Goal: Task Accomplishment & Management: Use online tool/utility

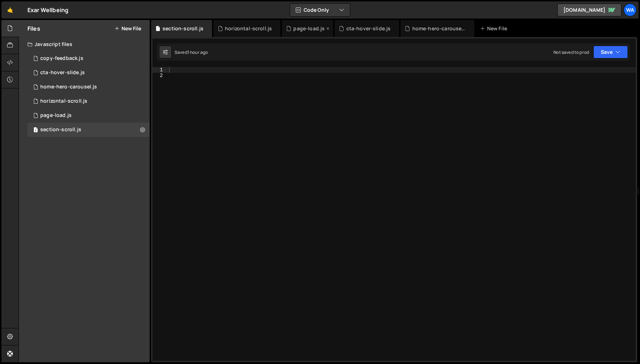
click at [306, 29] on div "page-load.js" at bounding box center [308, 28] width 31 height 7
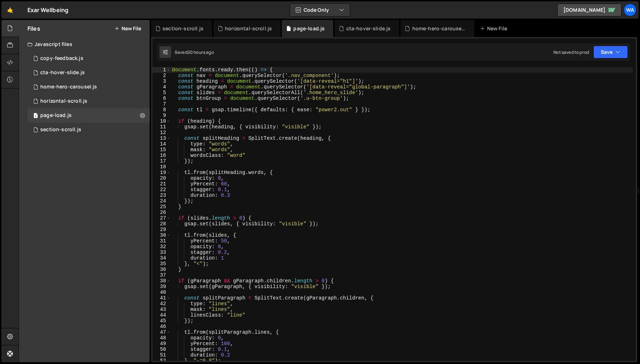
type textarea "const tl = gsap.timeline({ defaults: { ease: "power2.out" } });"
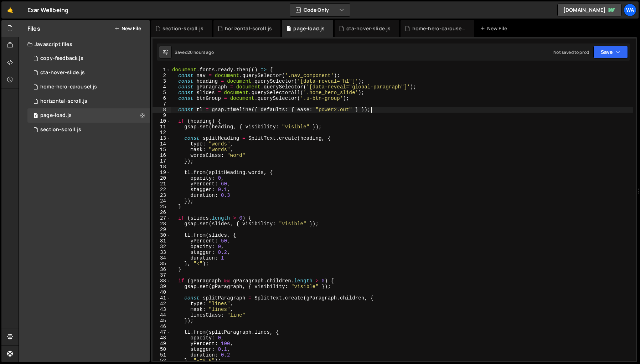
click at [379, 109] on div "document . fonts . ready . then (( ) => { const nav = document . querySelector …" at bounding box center [402, 219] width 462 height 305
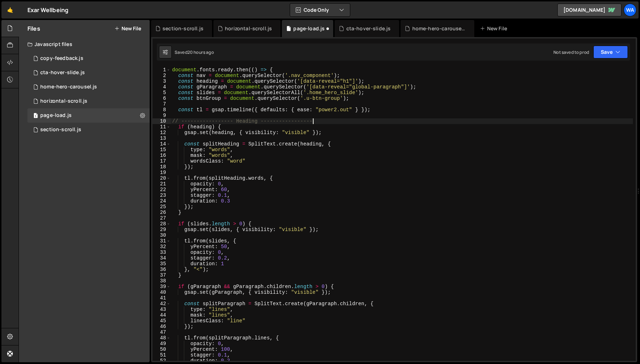
scroll to position [0, 10]
drag, startPoint x: 320, startPoint y: 119, endPoint x: 172, endPoint y: 120, distance: 148.3
click at [172, 120] on div "document . fonts . ready . then (( ) => { const nav = document . querySelector …" at bounding box center [402, 219] width 462 height 305
click at [189, 211] on div "document . fonts . ready . then (( ) => { const nav = document . querySelector …" at bounding box center [402, 219] width 462 height 305
type textarea "}"
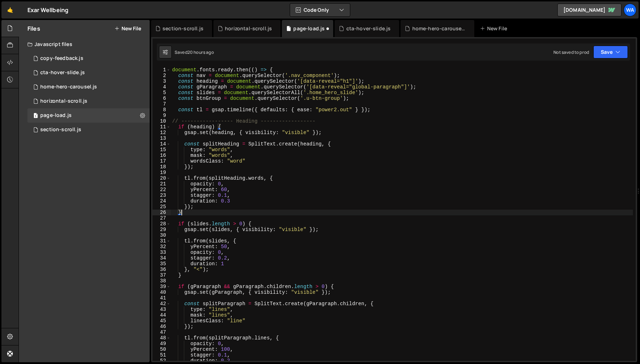
scroll to position [0, 0]
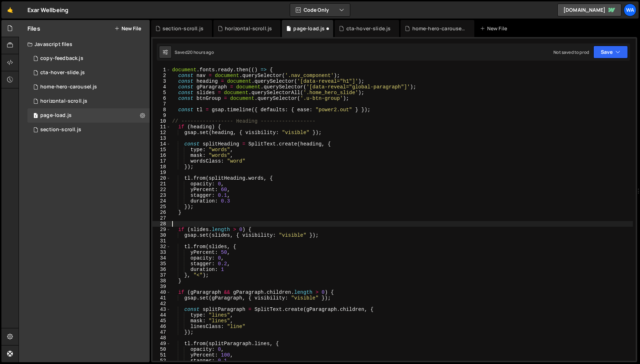
paste textarea "// ----------------- Heading ------------------"
click at [244, 224] on div "document . fonts . ready . then (( ) => { const nav = document . querySelector …" at bounding box center [402, 219] width 462 height 305
type textarea "// ----------------- Homepage Slides ------------------"
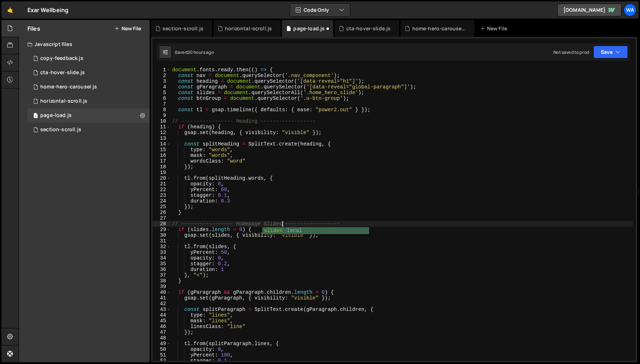
click at [399, 240] on div "document . fonts . ready . then (( ) => { const nav = document . querySelector …" at bounding box center [402, 219] width 462 height 305
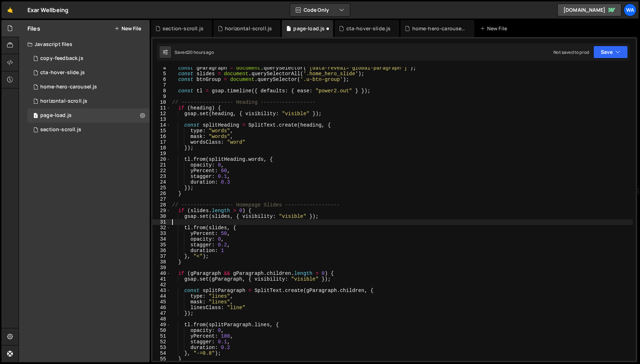
scroll to position [19, 0]
click at [190, 264] on div "const gParagraph = document . querySelector ( '[data-reveal="global-paragraph"]…" at bounding box center [402, 217] width 462 height 305
type textarea "}"
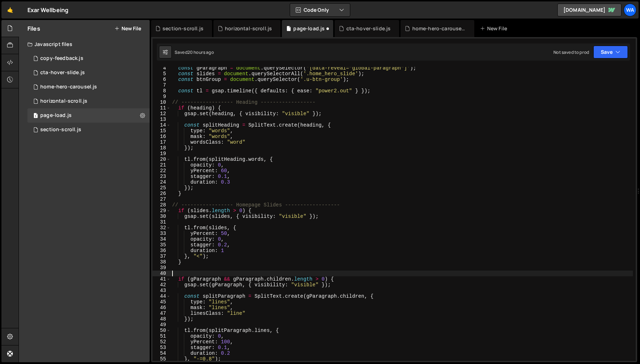
paste textarea "// ----------------- Heading ------------------"
click at [249, 274] on div "const gParagraph = document . querySelector ( '[data-reveal="global-paragraph"]…" at bounding box center [402, 217] width 462 height 305
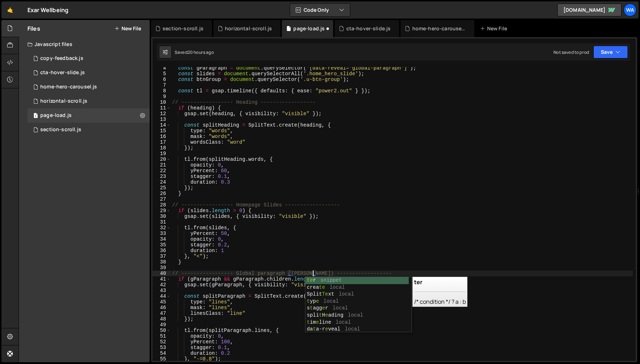
scroll to position [0, 10]
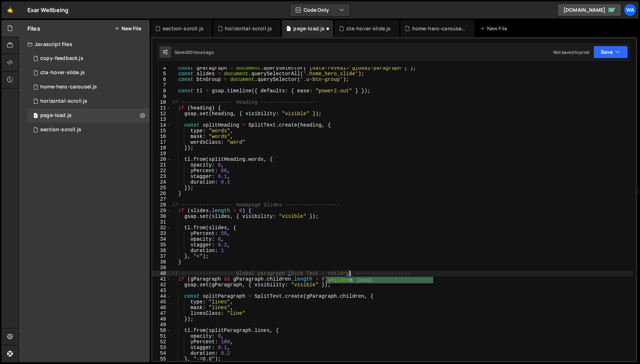
type textarea "// ----------------- Global paragraph (Rich Text - children) ------------------"
click at [492, 267] on div "const gParagraph = document . querySelector ( '[data-reveal="global-paragraph"]…" at bounding box center [402, 217] width 462 height 305
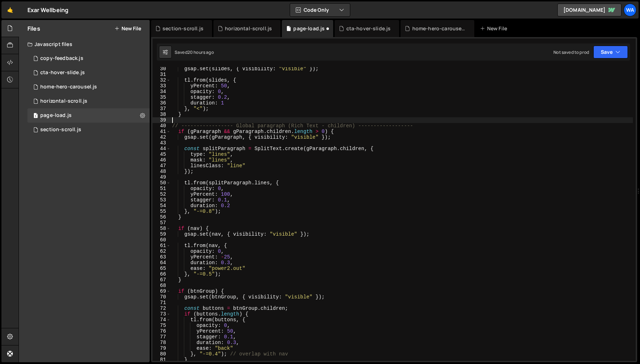
scroll to position [169, 0]
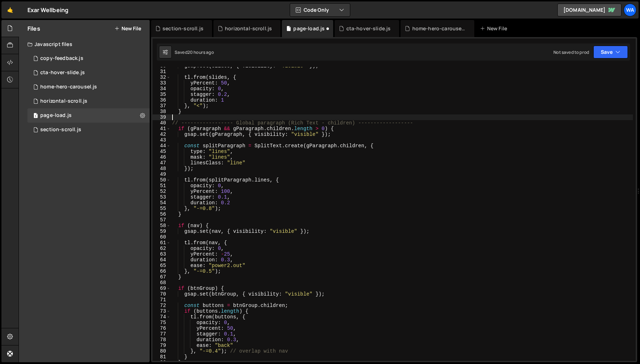
click at [185, 283] on div "gsap . set ( slides , { visibility : "visible" }) ; tl . from ( slides , { yPer…" at bounding box center [402, 215] width 462 height 305
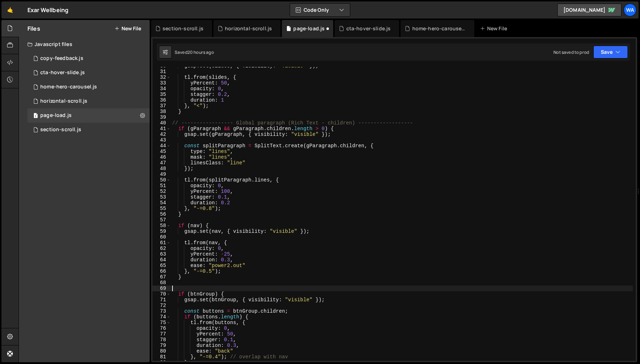
paste textarea "// ----------------- Heading ------------------"
click at [246, 289] on div "gsap . set ( slides , { visibility : "visible" }) ; tl . from ( slides , { yPer…" at bounding box center [402, 215] width 462 height 305
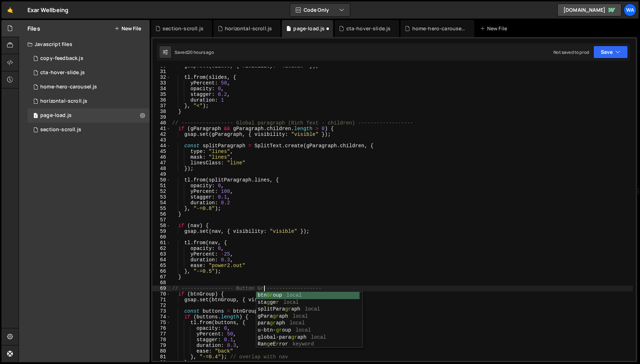
scroll to position [0, 7]
click at [391, 280] on div "gsap . set ( slides , { visibility : "visible" }) ; tl . from ( slides , { yPer…" at bounding box center [402, 215] width 462 height 305
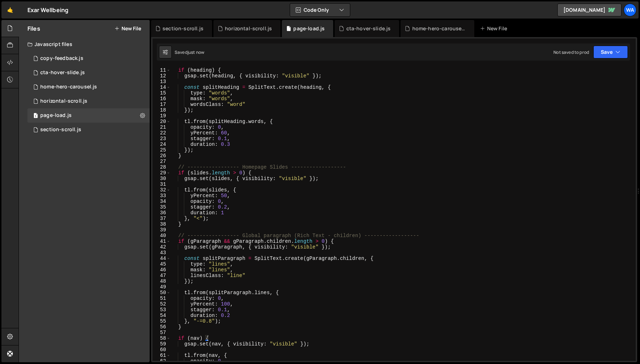
scroll to position [0, 0]
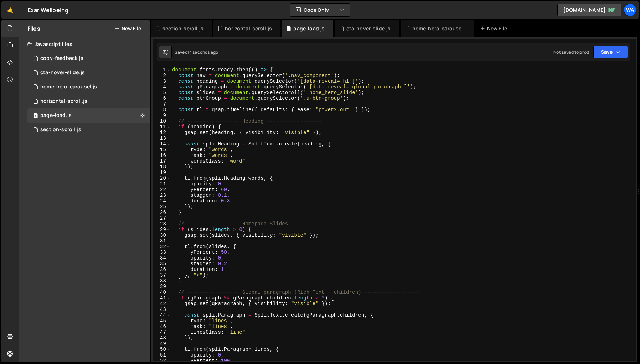
click at [355, 100] on div "document . fonts . ready . then (( ) => { const nav = document . querySelector …" at bounding box center [402, 219] width 462 height 305
type textarea "const btnGroup = document.querySelector('.u-btn-group');"
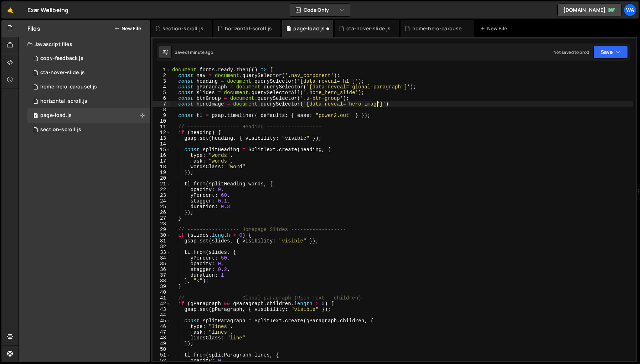
scroll to position [0, 14]
click at [395, 150] on div "document . fonts . ready . then (( ) => { const nav = document . querySelector …" at bounding box center [402, 219] width 462 height 305
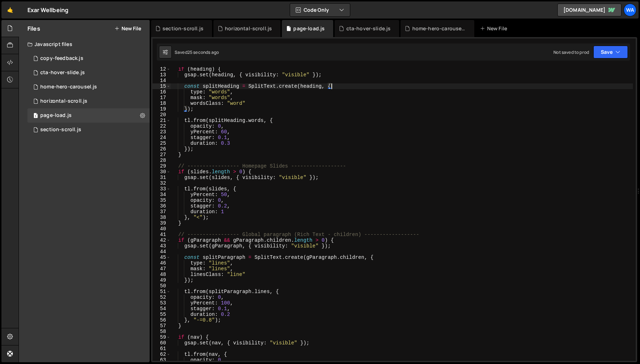
scroll to position [63, 0]
click at [186, 224] on div "if ( heading ) { gsap . set ( heading , { visibility : "visible" }) ; const spl…" at bounding box center [402, 218] width 462 height 305
type textarea "}"
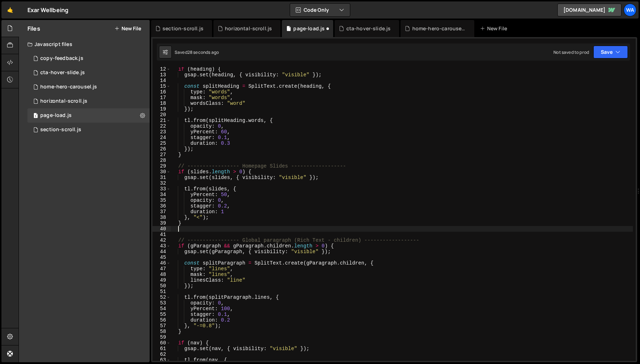
scroll to position [0, 0]
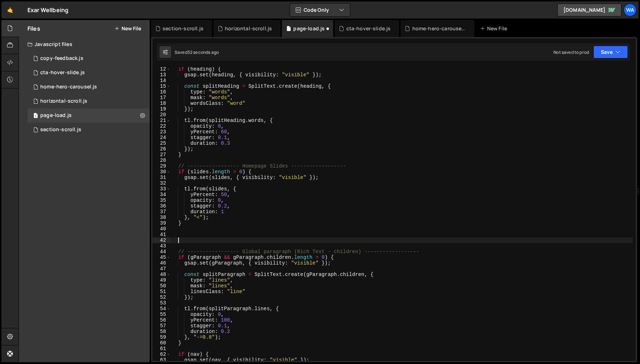
paste textarea "// ----------------- Heading ------------------"
click at [255, 241] on div "if ( heading ) { gsap . set ( heading , { visibility : "visible" }) ; const spl…" at bounding box center [402, 218] width 462 height 305
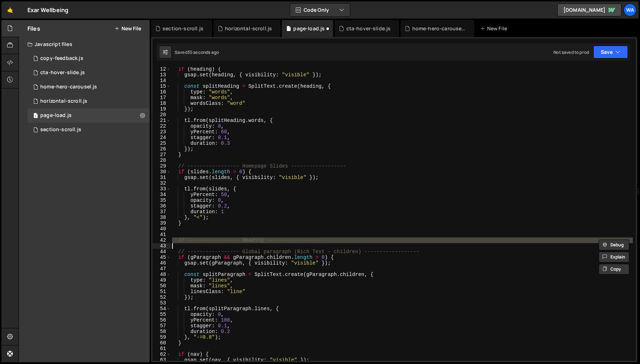
click at [255, 241] on div "if ( heading ) { gsap . set ( heading , { visibility : "visible" }) ; const spl…" at bounding box center [402, 214] width 462 height 294
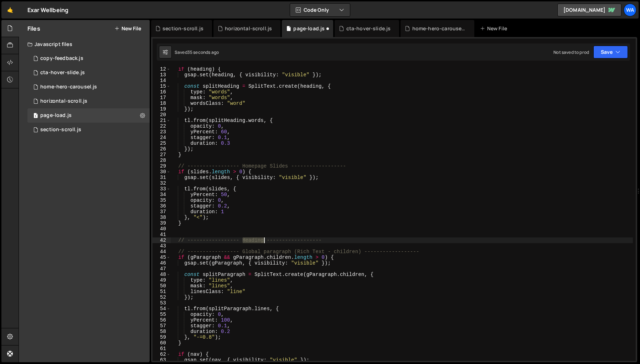
click at [255, 241] on div "if ( heading ) { gsap . set ( heading , { visibility : "visible" }) ; const spl…" at bounding box center [402, 218] width 462 height 305
type textarea "// ----------------- Hero Images ------------------"
click at [346, 238] on div "if ( heading ) { gsap . set ( heading , { visibility : "visible" }) ; const spl…" at bounding box center [402, 218] width 462 height 305
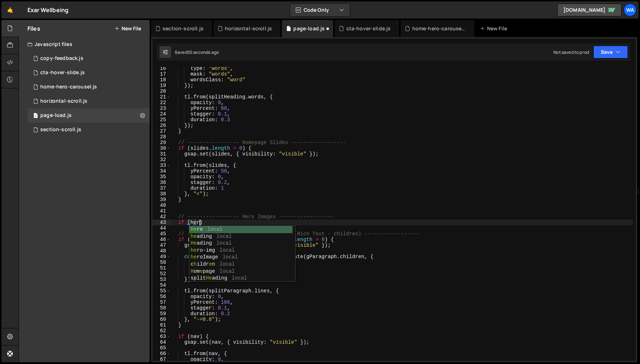
scroll to position [0, 1]
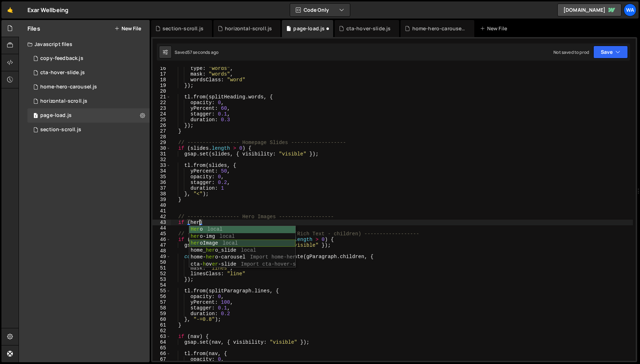
click at [214, 243] on div "Her o local her o-img local her oImage local home_ her o_slide local home- her …" at bounding box center [242, 254] width 106 height 56
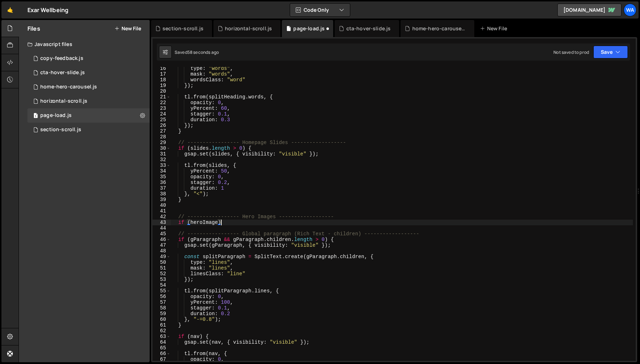
click at [226, 223] on div "type : "words" , mask : "words" , wordsClass : "word" }) ; tl . from ( splitHea…" at bounding box center [402, 218] width 462 height 305
type textarea "if (heroImage) {}"
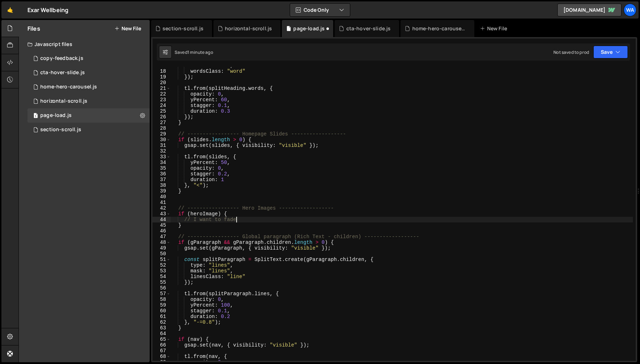
scroll to position [0, 4]
click at [238, 220] on div "mask : "words" , wordsClass : "word" }) ; tl . from ( splitHeading . words , { …" at bounding box center [402, 215] width 462 height 305
type textarea "// I want to fade in from opacity 0 and also scale up from 70%"
click at [378, 221] on div "mask : "words" , wordsClass : "word" }) ; tl . from ( splitHeading . words , { …" at bounding box center [402, 215] width 462 height 305
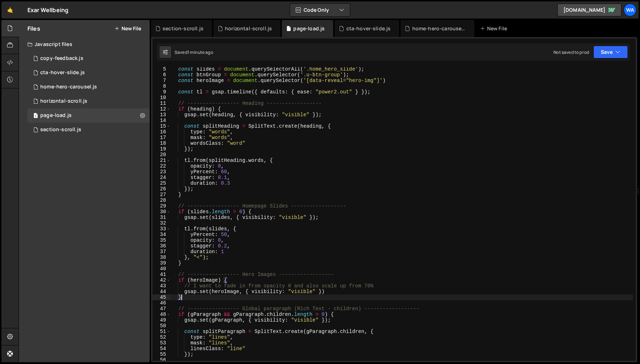
scroll to position [26, 0]
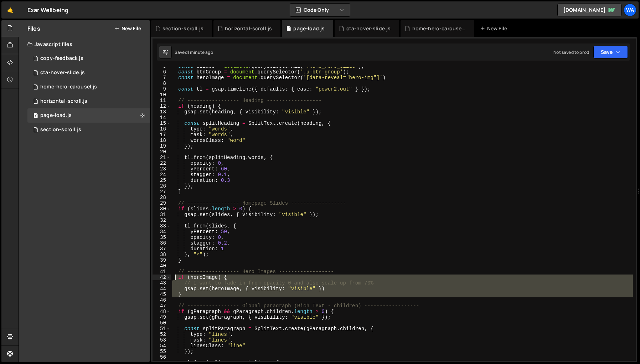
drag, startPoint x: 185, startPoint y: 298, endPoint x: 174, endPoint y: 277, distance: 23.4
click at [174, 277] on div "const slides = document . querySelectorAll ( '.home_hero_slide' ) ; const btnGr…" at bounding box center [402, 215] width 462 height 305
drag, startPoint x: 191, startPoint y: 292, endPoint x: 185, endPoint y: 294, distance: 6.4
click at [191, 292] on div "const slides = document . querySelectorAll ( '.home_hero_slide' ) ; const btnGr…" at bounding box center [402, 214] width 462 height 294
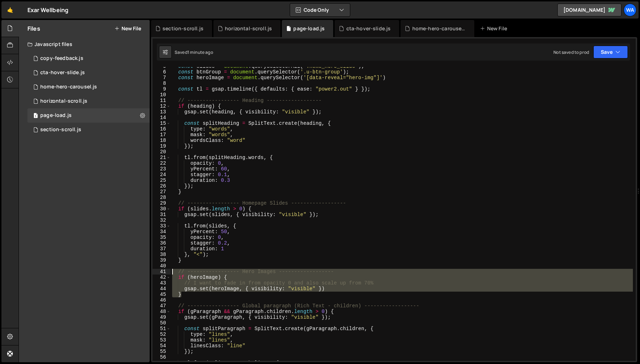
drag, startPoint x: 185, startPoint y: 295, endPoint x: 173, endPoint y: 271, distance: 26.3
click at [173, 271] on div "const slides = document . querySelectorAll ( '.home_hero_slide' ) ; const btnGr…" at bounding box center [402, 215] width 462 height 305
type textarea "// ----------------- Hero Images ------------------ if (heroImage) {"
click at [178, 31] on div "section-scroll.js" at bounding box center [183, 28] width 41 height 7
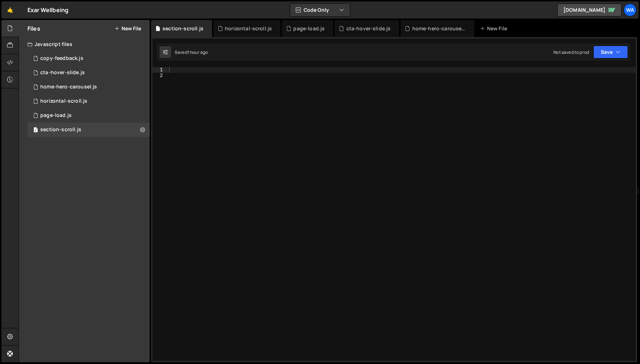
click at [196, 71] on div at bounding box center [402, 219] width 469 height 305
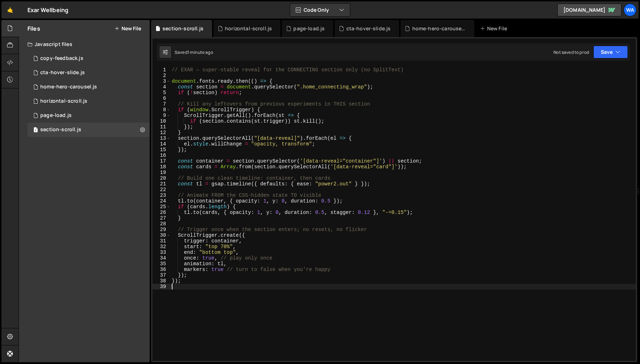
click at [379, 95] on div "// EXAR — super-stable reveal for the CONNECTING section only (no SplitText) do…" at bounding box center [403, 219] width 466 height 305
click at [382, 88] on div "// EXAR — super-stable reveal for the CONNECTING section only (no SplitText) do…" at bounding box center [403, 219] width 466 height 305
type textarea "const section = document.querySelector(".home_connecting_wrap");"
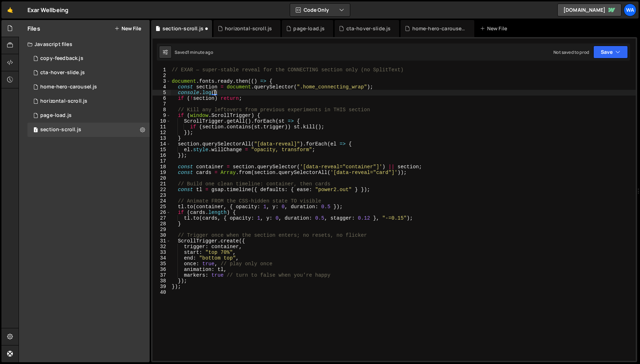
scroll to position [0, 3]
type textarea "console.log(section)"
click at [542, 102] on div "// EXAR — super-stable reveal for the CONNECTING section only (no SplitText) do…" at bounding box center [403, 219] width 466 height 305
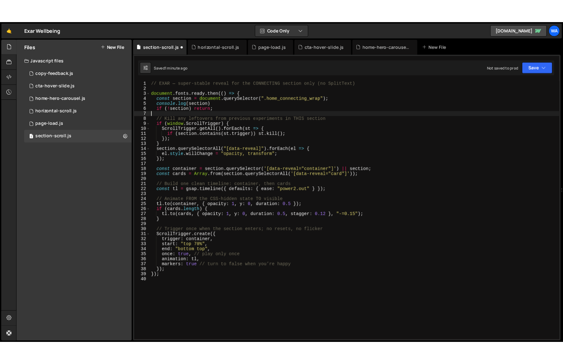
scroll to position [0, 0]
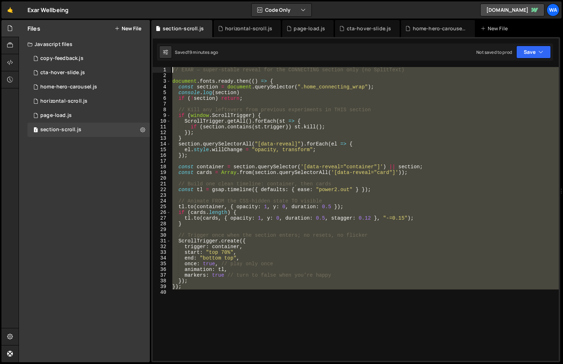
drag, startPoint x: 199, startPoint y: 293, endPoint x: 165, endPoint y: 71, distance: 225.5
click at [165, 71] on div "1 2 3 4 5 6 7 8 9 10 11 12 13 14 15 16 17 18 19 20 21 22 23 24 25 26 27 28 29 3…" at bounding box center [356, 214] width 406 height 294
type textarea "// EXAR — super-stable reveal for the CONNECTING section only (no SplitText)"
click at [243, 333] on div "// EXAR — super-stable reveal for the CONNECTING section only (no SplitText) do…" at bounding box center [365, 219] width 388 height 305
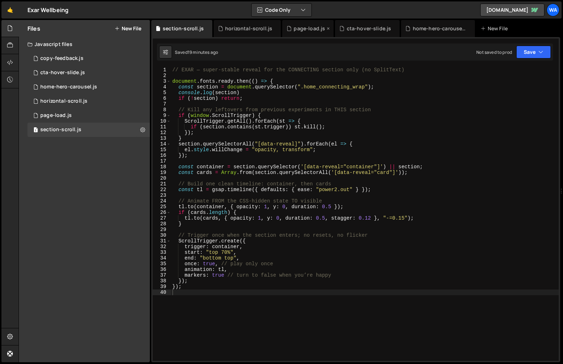
click at [293, 31] on div "page-load.js" at bounding box center [308, 28] width 31 height 7
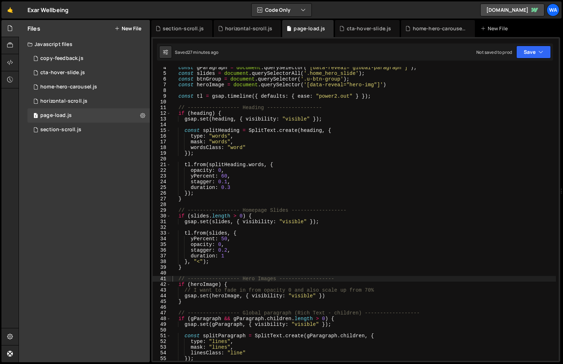
scroll to position [11, 0]
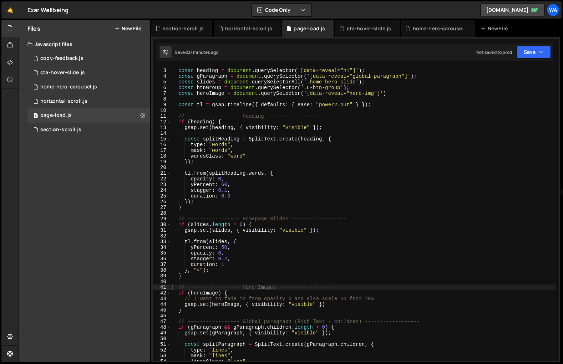
click at [328, 266] on div "const nav = document . querySelector ( '.nav_component' ) ; const heading = doc…" at bounding box center [363, 214] width 385 height 305
type textarea "});"
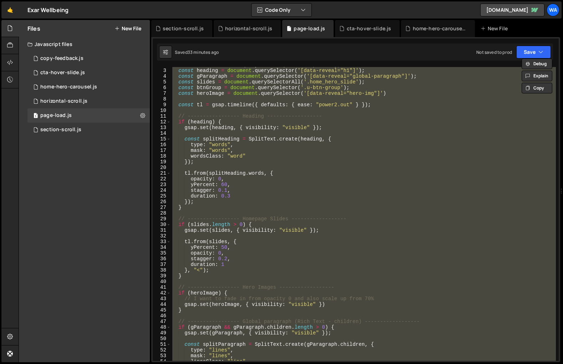
paste textarea
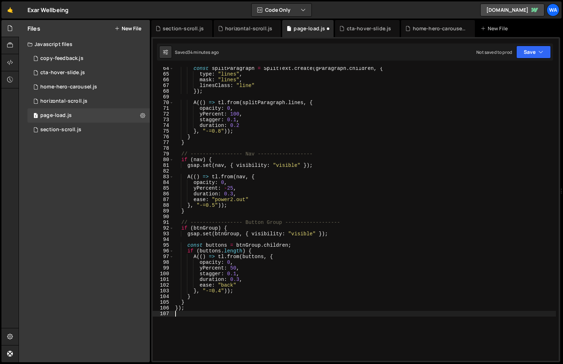
scroll to position [367, 0]
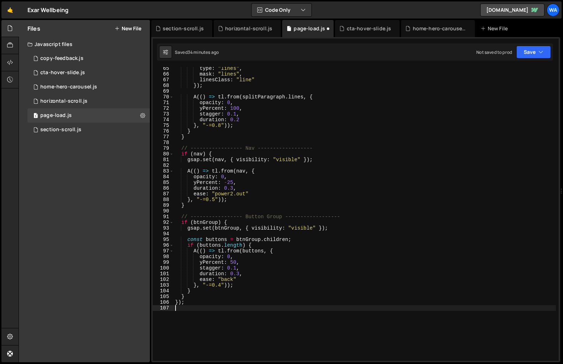
click at [251, 323] on div "type : "lines" , mask : "lines" , linesClass : "line" }) ; A (( ) => tl . from …" at bounding box center [365, 218] width 382 height 305
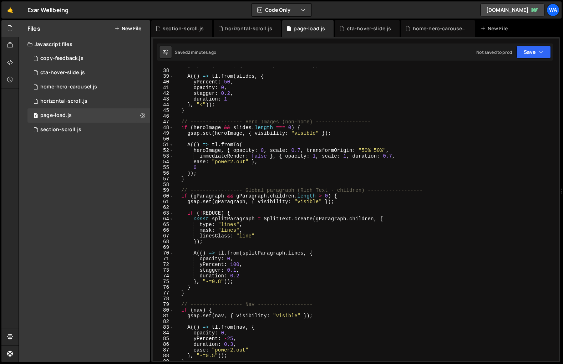
scroll to position [208, 0]
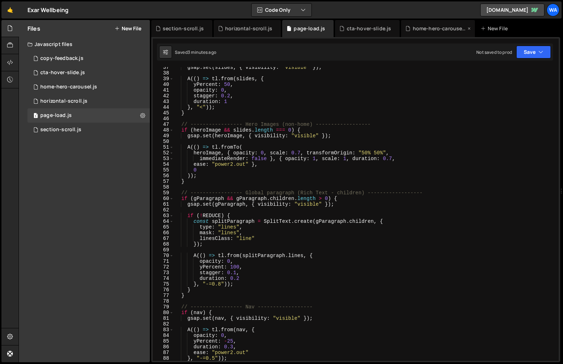
click at [419, 31] on div "home-hero-carousel.js" at bounding box center [439, 28] width 53 height 7
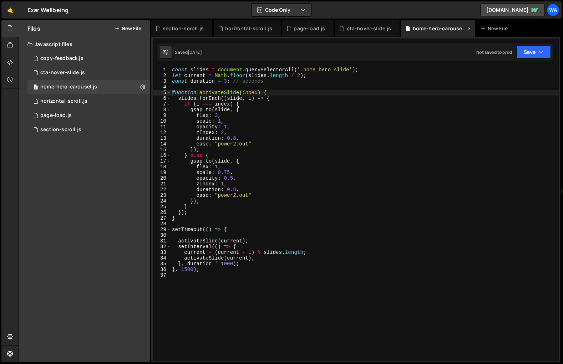
scroll to position [213, 0]
click at [300, 31] on div "page-load.js" at bounding box center [308, 28] width 31 height 7
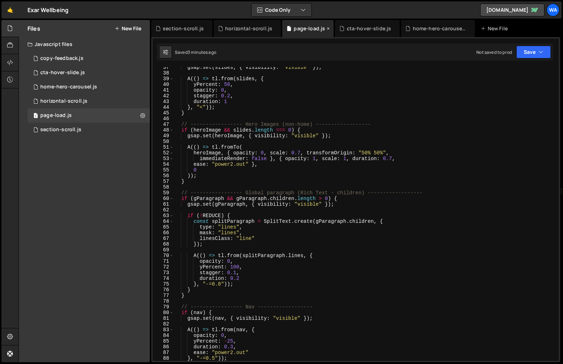
scroll to position [153, 0]
click at [392, 30] on icon at bounding box center [394, 28] width 5 height 7
click at [273, 29] on icon at bounding box center [275, 28] width 5 height 7
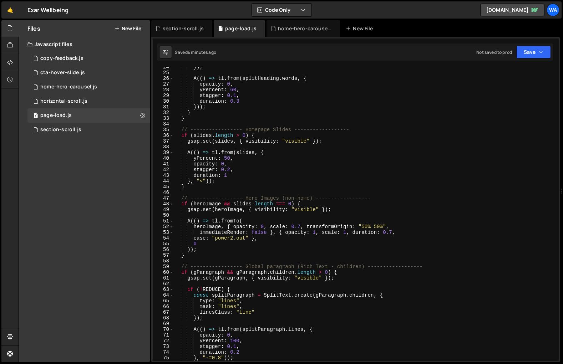
scroll to position [137, 0]
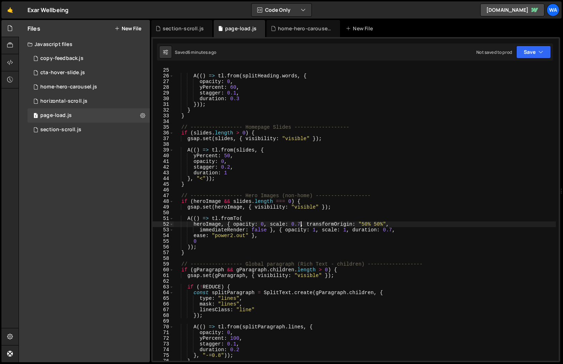
click at [300, 225] on div "}) ; A (( ) => tl . from ( splitHeading . words , { opacity : 0 , yPercent : 60…" at bounding box center [365, 214] width 382 height 305
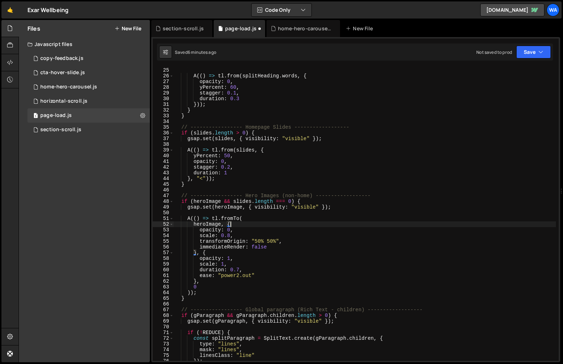
scroll to position [0, 4]
click at [230, 237] on div "}) ; A (( ) => tl . from ( splitHeading . words , { opacity : 0 , yPercent : 60…" at bounding box center [365, 214] width 382 height 305
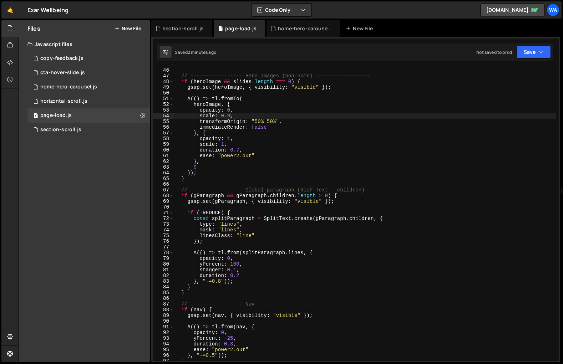
scroll to position [259, 0]
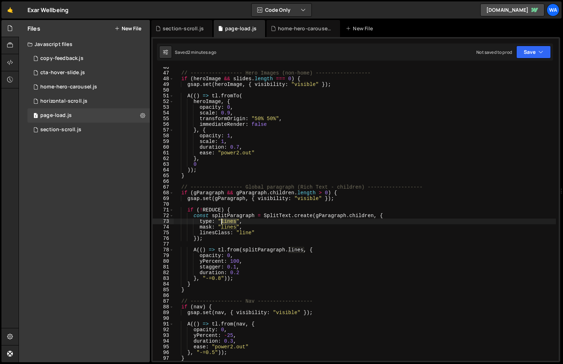
drag, startPoint x: 235, startPoint y: 223, endPoint x: 221, endPoint y: 222, distance: 13.9
click at [221, 222] on div "// ----------------- Hero Images (non-home) ------------------ if ( heroImage &…" at bounding box center [365, 217] width 382 height 305
drag, startPoint x: 236, startPoint y: 227, endPoint x: 222, endPoint y: 227, distance: 14.3
click at [222, 227] on div "// ----------------- Hero Images (non-home) ------------------ if ( heroImage &…" at bounding box center [365, 217] width 382 height 305
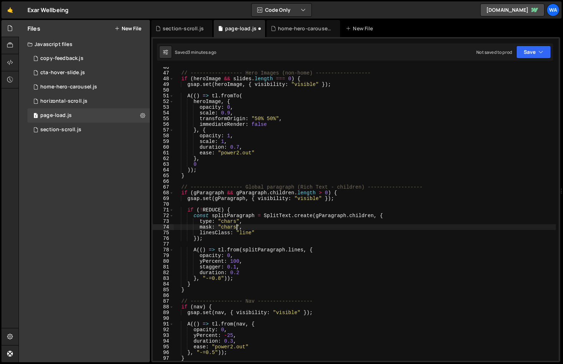
click at [248, 235] on div "// ----------------- Hero Images (non-home) ------------------ if ( heroImage &…" at bounding box center [365, 217] width 382 height 305
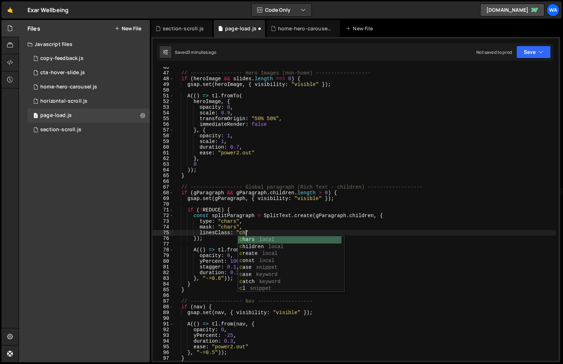
scroll to position [0, 5]
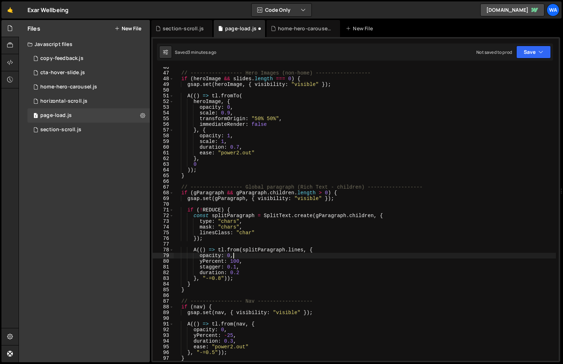
click at [390, 257] on div "// ----------------- Hero Images (non-home) ------------------ if ( heroImage &…" at bounding box center [365, 217] width 382 height 305
click at [296, 250] on div "// ----------------- Hero Images (non-home) ------------------ if ( heroImage &…" at bounding box center [365, 217] width 382 height 305
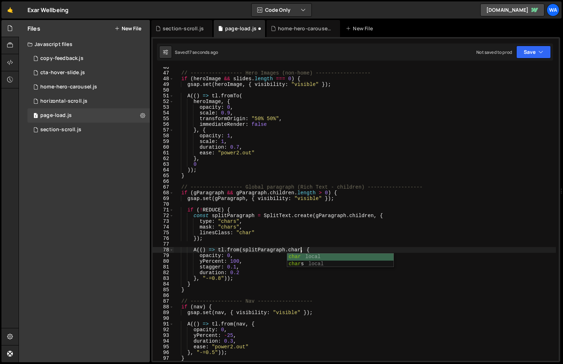
scroll to position [0, 9]
click at [388, 251] on div "// ----------------- Hero Images (non-home) ------------------ if ( heroImage &…" at bounding box center [365, 217] width 382 height 305
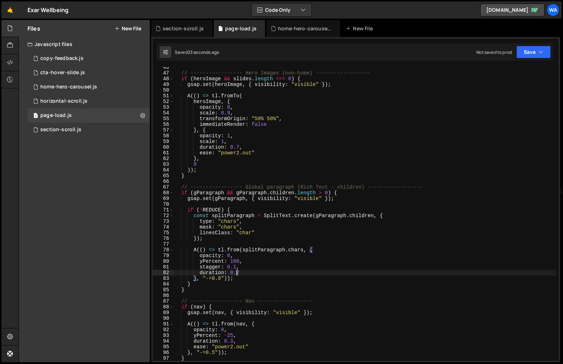
click at [236, 273] on div "// ----------------- Hero Images (non-home) ------------------ if ( heroImage &…" at bounding box center [365, 217] width 382 height 305
click at [233, 267] on div "// ----------------- Hero Images (non-home) ------------------ if ( heroImage &…" at bounding box center [365, 217] width 382 height 305
click at [235, 222] on div "// ----------------- Hero Images (non-home) ------------------ if ( heroImage &…" at bounding box center [365, 217] width 382 height 305
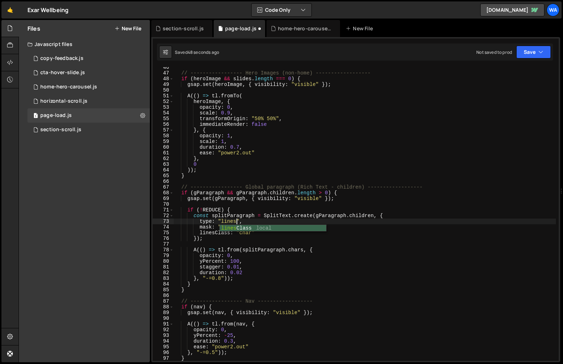
click at [331, 236] on div "// ----------------- Hero Images (non-home) ------------------ if ( heroImage &…" at bounding box center [365, 217] width 382 height 305
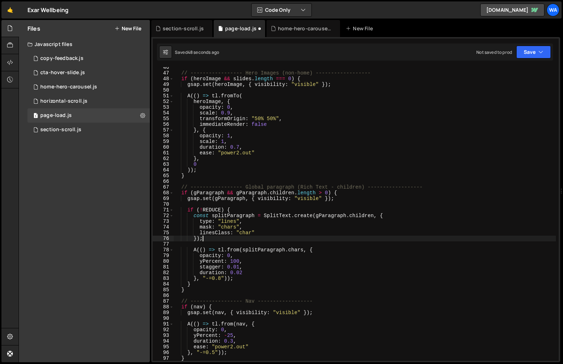
scroll to position [0, 1]
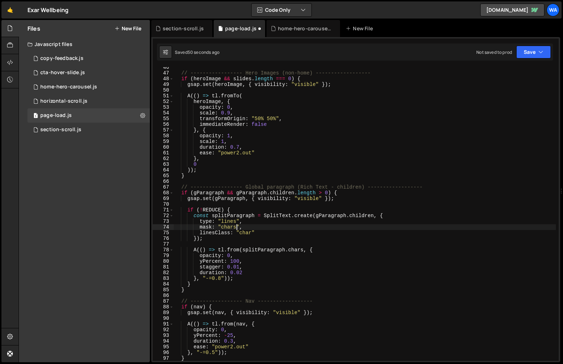
click at [236, 228] on div "// ----------------- Hero Images (non-home) ------------------ if ( heroImage &…" at bounding box center [365, 217] width 382 height 305
type textarea "mask: "lines","
click at [354, 246] on div "// ----------------- Hero Images (non-home) ------------------ if ( heroImage &…" at bounding box center [365, 217] width 382 height 305
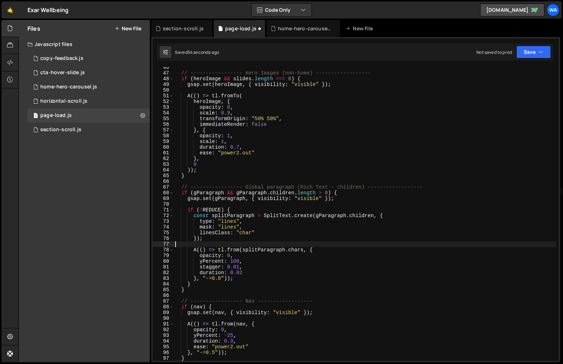
scroll to position [0, 0]
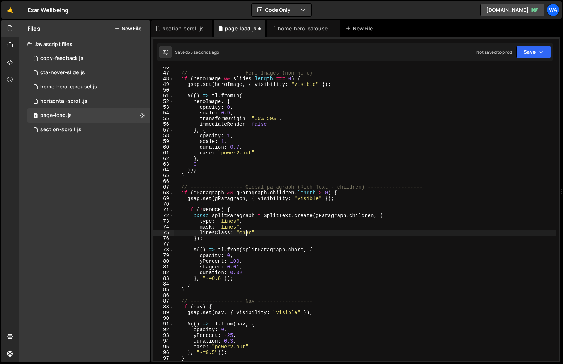
click at [245, 234] on div "// ----------------- Hero Images (non-home) ------------------ if ( heroImage &…" at bounding box center [365, 217] width 382 height 305
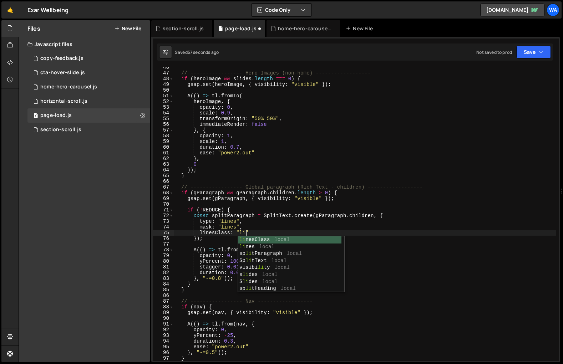
scroll to position [0, 5]
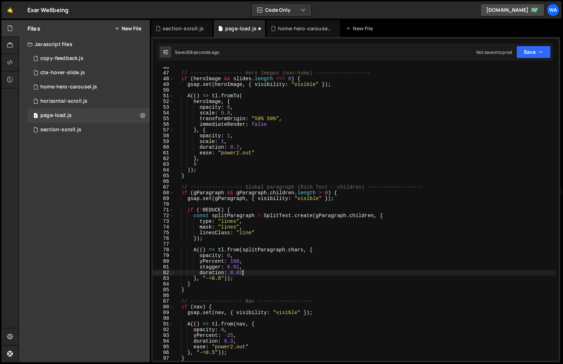
click at [324, 272] on div "// ----------------- Hero Images (non-home) ------------------ if ( heroImage &…" at bounding box center [365, 217] width 382 height 305
click at [239, 267] on div "// ----------------- Hero Images (non-home) ------------------ if ( heroImage &…" at bounding box center [365, 217] width 382 height 305
click at [295, 252] on div "// ----------------- Hero Images (non-home) ------------------ if ( heroImage &…" at bounding box center [365, 217] width 382 height 305
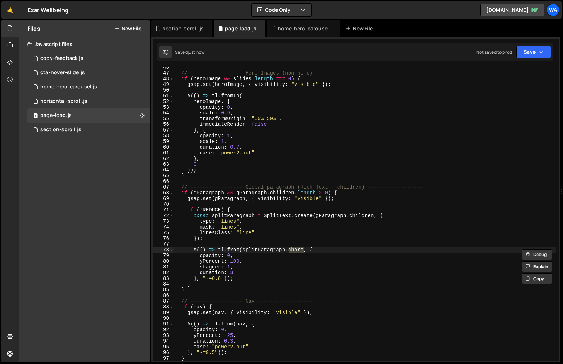
click at [295, 252] on div "// ----------------- Hero Images (non-home) ------------------ if ( heroImage &…" at bounding box center [365, 217] width 382 height 305
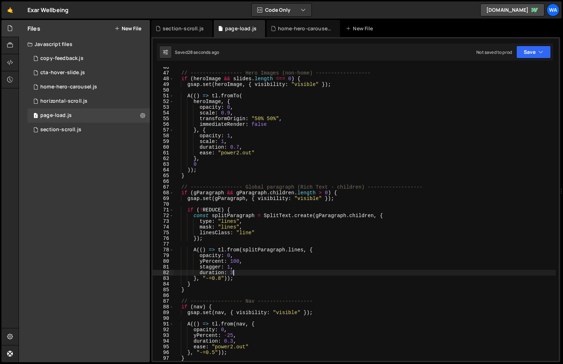
click at [235, 273] on div "// ----------------- Hero Images (non-home) ------------------ if ( heroImage &…" at bounding box center [365, 217] width 382 height 305
click at [272, 261] on div "// ----------------- Hero Images (non-home) ------------------ if ( heroImage &…" at bounding box center [365, 217] width 382 height 305
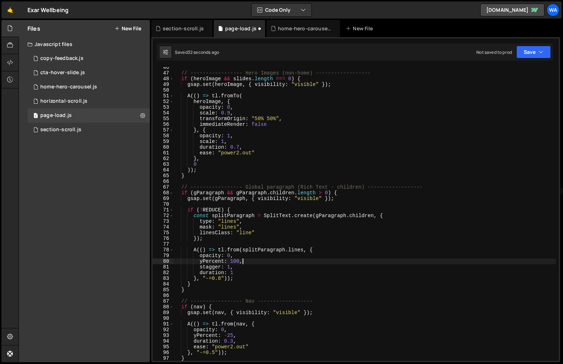
click at [231, 269] on div "// ----------------- Hero Images (non-home) ------------------ if ( heroImage &…" at bounding box center [365, 217] width 382 height 305
click at [232, 273] on div "// ----------------- Hero Images (non-home) ------------------ if ( heroImage &…" at bounding box center [365, 217] width 382 height 305
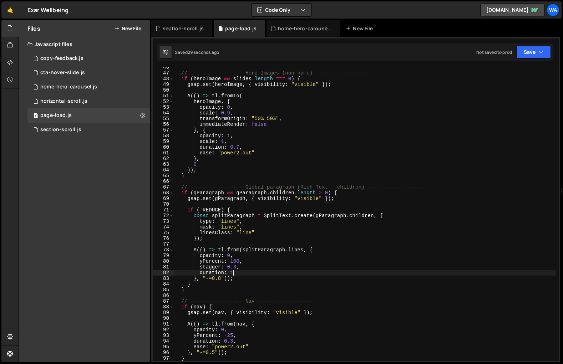
scroll to position [0, 4]
click at [236, 268] on div "// ----------------- Hero Images (non-home) ------------------ if ( heroImage &…" at bounding box center [365, 217] width 382 height 305
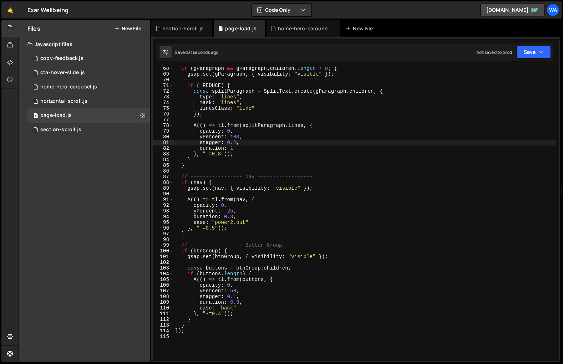
scroll to position [387, 0]
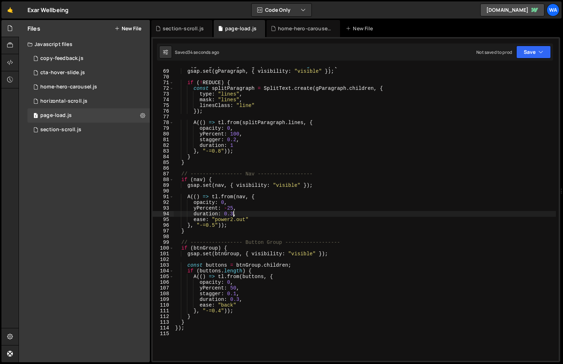
click at [232, 215] on div "if ( gParagraph && gParagraph . children . length > 0 ) { gsap . set ( gParagra…" at bounding box center [365, 215] width 382 height 305
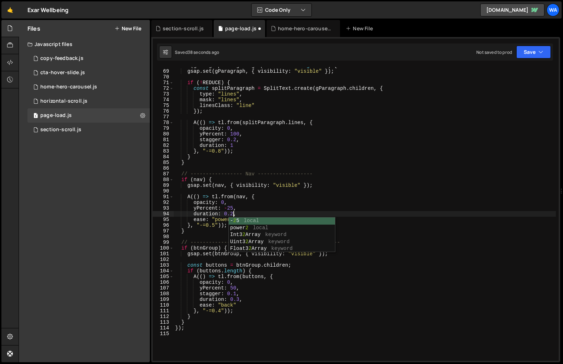
click at [240, 301] on div "if ( gParagraph && gParagraph . children . length > 0 ) { gsap . set ( gParagra…" at bounding box center [365, 215] width 382 height 305
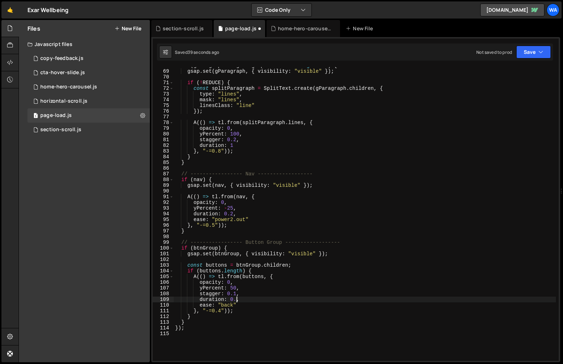
scroll to position [0, 4]
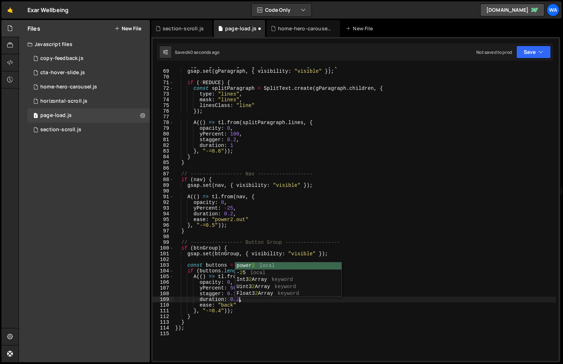
click at [428, 308] on div "if ( gParagraph && gParagraph . children . length > 0 ) { gsap . set ( gParagra…" at bounding box center [365, 215] width 382 height 305
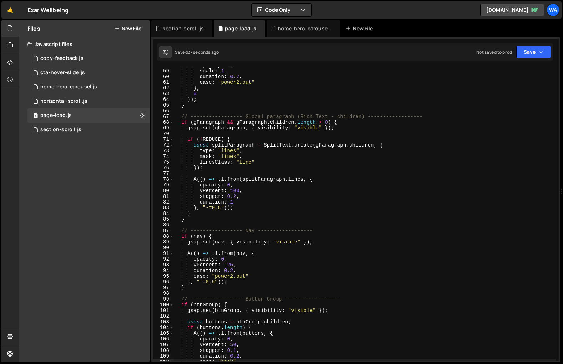
scroll to position [327, 0]
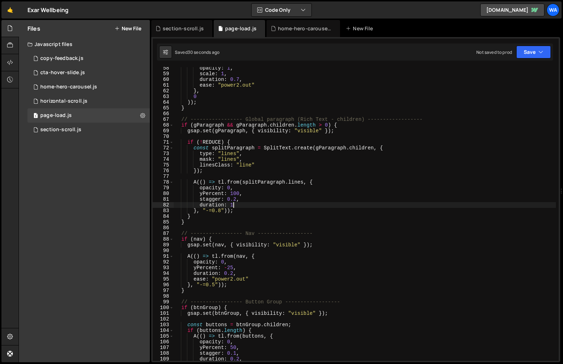
click at [233, 205] on div "opacity : 1 , scale : 1 , duration : 0.7 , ease : "power2.out" } , 0 )) ; } // …" at bounding box center [365, 217] width 382 height 305
click at [235, 201] on div "opacity : 1 , scale : 1 , duration : 0.7 , ease : "power2.out" } , 0 )) ; } // …" at bounding box center [365, 217] width 382 height 305
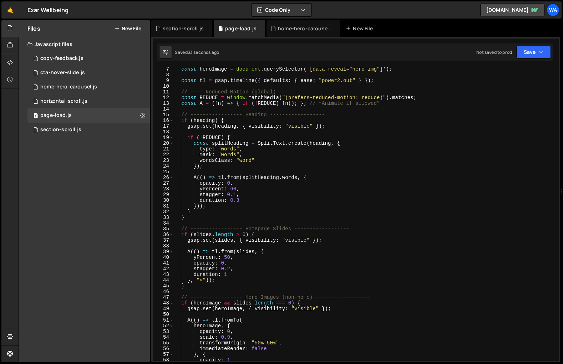
scroll to position [30, 0]
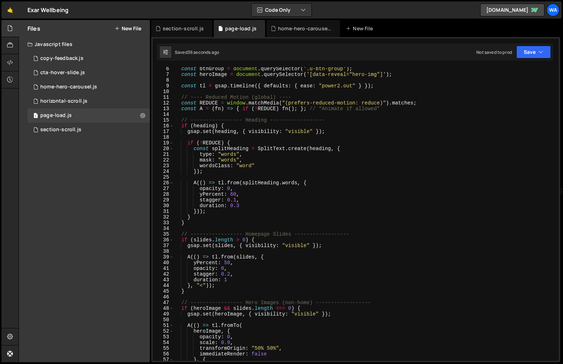
click at [235, 155] on div "const btnGroup = document . querySelector ( '.u-btn-group' ) ; const heroImage …" at bounding box center [365, 218] width 382 height 305
drag, startPoint x: 235, startPoint y: 155, endPoint x: 224, endPoint y: 155, distance: 11.8
click at [224, 155] on div "const btnGroup = document . querySelector ( '.u-btn-group' ) ; const heroImage …" at bounding box center [365, 218] width 382 height 305
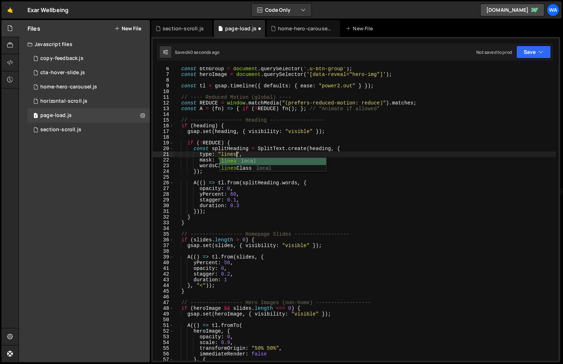
scroll to position [0, 4]
click at [381, 195] on div "const btnGroup = document . querySelector ( '.u-btn-group' ) ; const heroImage …" at bounding box center [365, 218] width 382 height 305
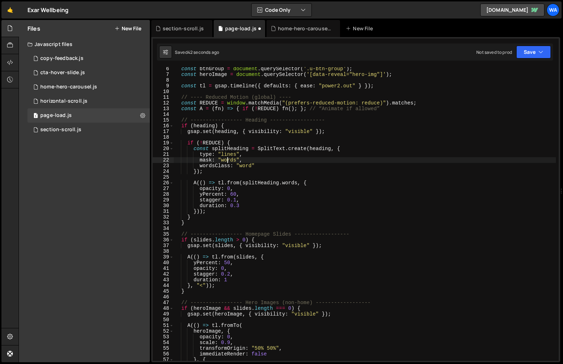
click at [228, 160] on div "const btnGroup = document . querySelector ( '.u-btn-group' ) ; const heroImage …" at bounding box center [365, 218] width 382 height 305
click at [330, 202] on div "const btnGroup = document . querySelector ( '.u-btn-group' ) ; const heroImage …" at bounding box center [365, 218] width 382 height 305
click at [245, 167] on div "const btnGroup = document . querySelector ( '.u-btn-group' ) ; const heroImage …" at bounding box center [365, 218] width 382 height 305
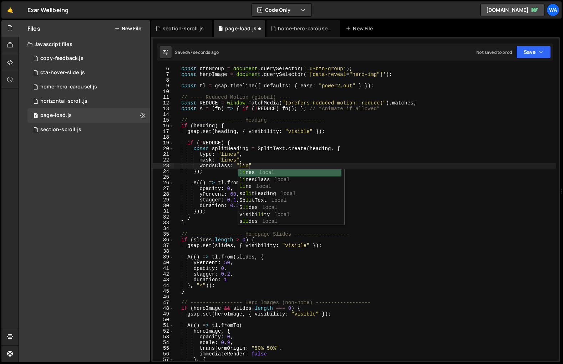
scroll to position [0, 5]
click at [380, 209] on div "const btnGroup = document . querySelector ( '.u-btn-group' ) ; const heroImage …" at bounding box center [365, 218] width 382 height 305
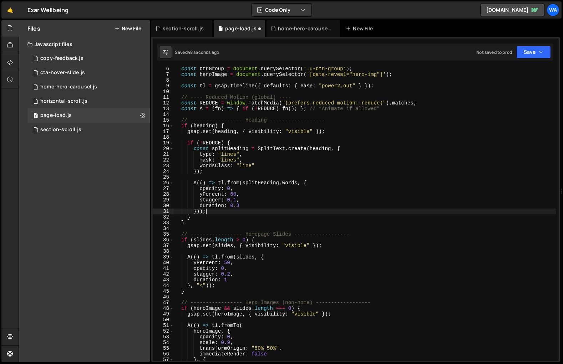
scroll to position [0, 2]
click at [291, 183] on div "const btnGroup = document . querySelector ( '.u-btn-group' ) ; const heroImage …" at bounding box center [365, 218] width 382 height 305
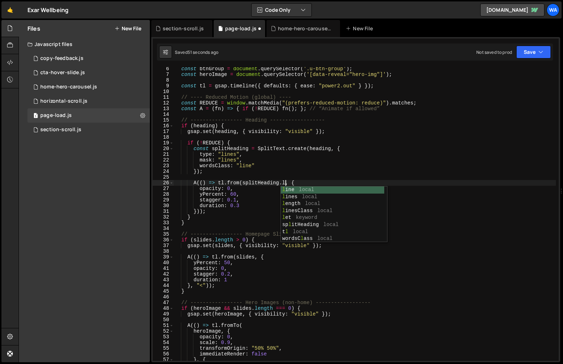
scroll to position [0, 8]
type textarea "A(() => tl.from(splitHeading.lines, {"
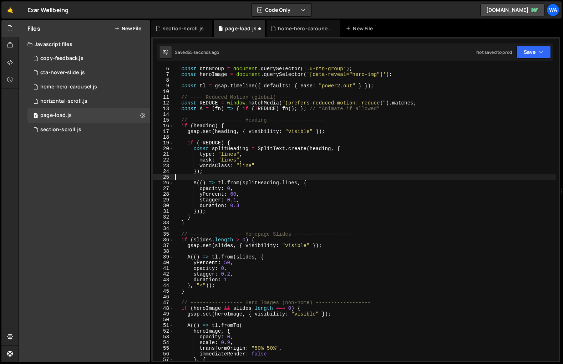
click at [414, 175] on div "const btnGroup = document . querySelector ( '.u-btn-group' ) ; const heroImage …" at bounding box center [365, 218] width 382 height 305
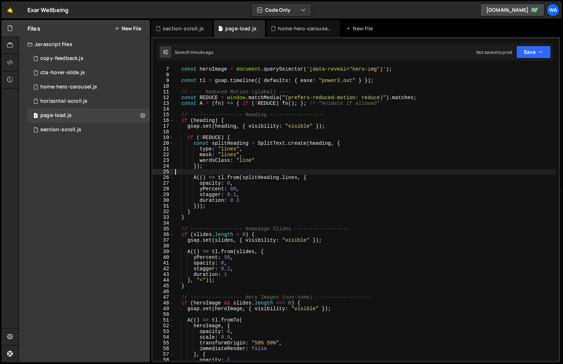
scroll to position [38, 0]
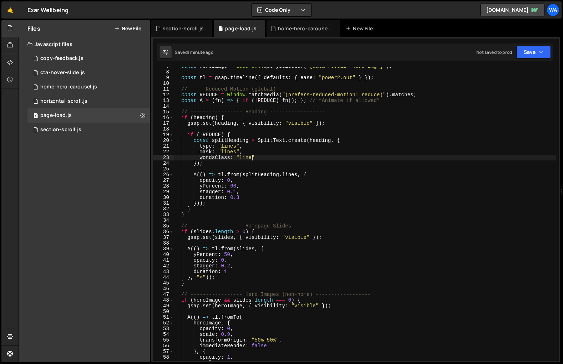
click at [252, 158] on div "const heroImage = document . querySelector ( '[data-reveal="hero-img"]' ) ; con…" at bounding box center [365, 215] width 382 height 305
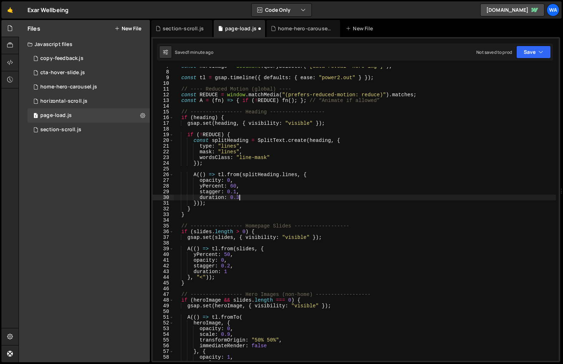
click at [399, 196] on div "const heroImage = document . querySelector ( '[data-reveal="hero-img"]' ) ; con…" at bounding box center [365, 215] width 382 height 305
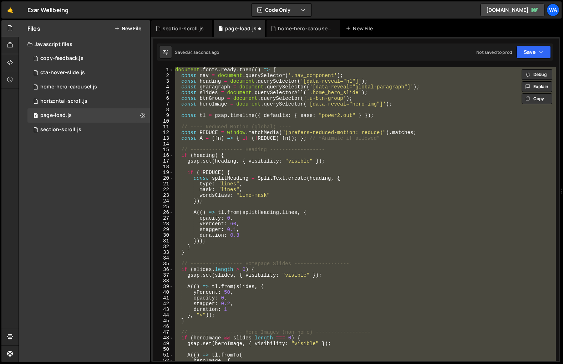
scroll to position [0, 0]
click at [373, 225] on div "document . fonts . ready . then (( ) => { const nav = document . querySelector …" at bounding box center [365, 214] width 382 height 294
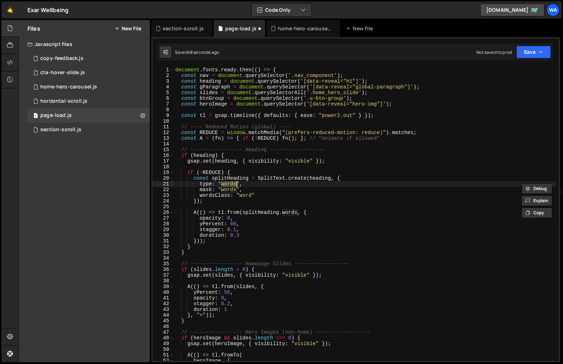
click at [374, 224] on div "document . fonts . ready . then (( ) => { const nav = document . querySelector …" at bounding box center [365, 219] width 382 height 305
click at [236, 184] on div "document . fonts . ready . then (( ) => { const nav = document . querySelector …" at bounding box center [365, 219] width 382 height 305
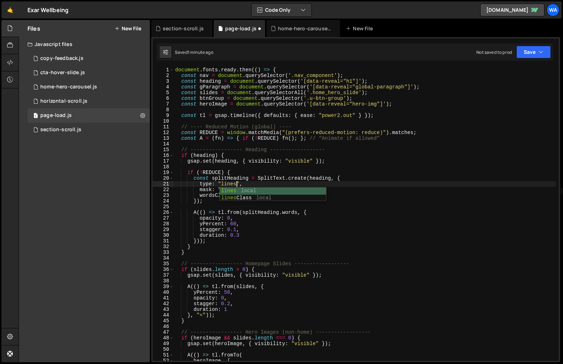
scroll to position [0, 4]
click at [354, 212] on div "document . fonts . ready . then (( ) => { const nav = document . querySelector …" at bounding box center [365, 219] width 382 height 305
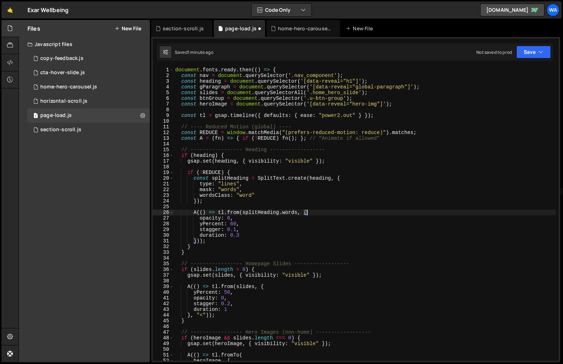
click at [229, 190] on div "document . fonts . ready . then (( ) => { const nav = document . querySelector …" at bounding box center [365, 219] width 382 height 305
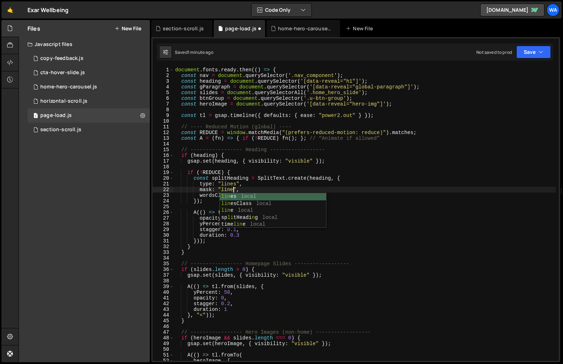
scroll to position [0, 4]
click at [394, 212] on div "document . fonts . ready . then (( ) => { const nav = document . querySelector …" at bounding box center [365, 219] width 382 height 305
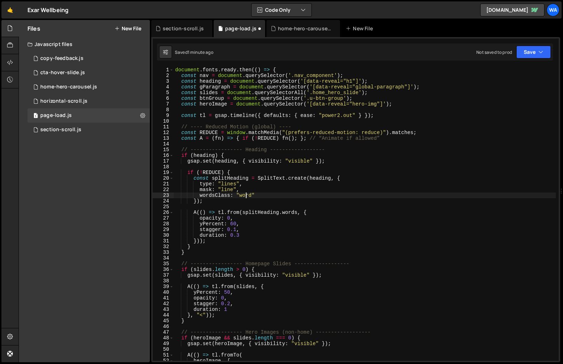
click at [245, 196] on div "document . fonts . ready . then (( ) => { const nav = document . querySelector …" at bounding box center [365, 219] width 382 height 305
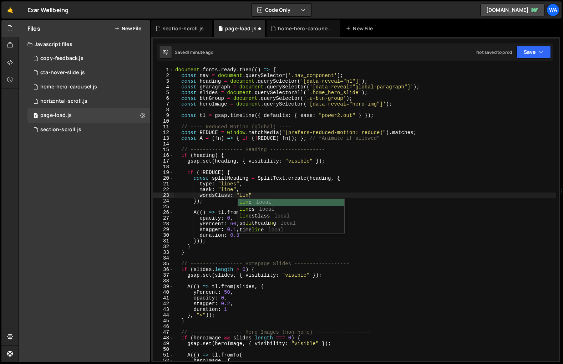
scroll to position [0, 5]
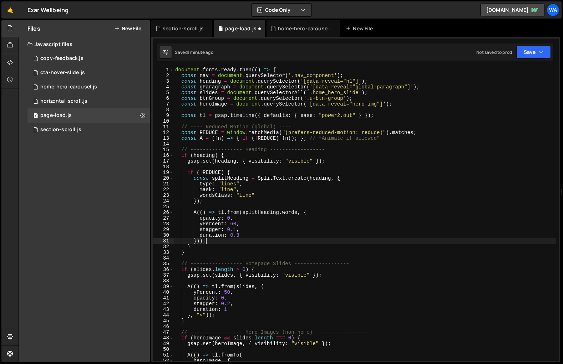
click at [374, 240] on div "document . fonts . ready . then (( ) => { const nav = document . querySelector …" at bounding box center [365, 219] width 382 height 305
click at [287, 214] on div "document . fonts . ready . then (( ) => { const nav = document . querySelector …" at bounding box center [365, 219] width 382 height 305
click at [416, 202] on div "document . fonts . ready . then (( ) => { const nav = document . querySelector …" at bounding box center [365, 219] width 382 height 305
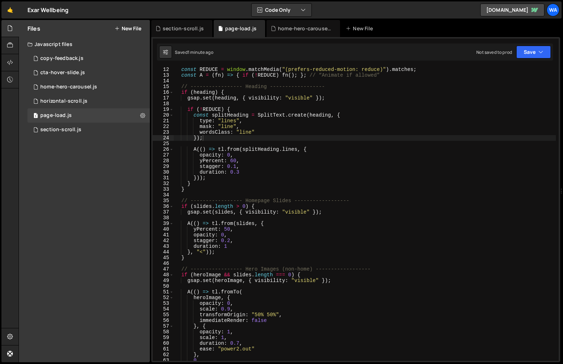
scroll to position [4, 0]
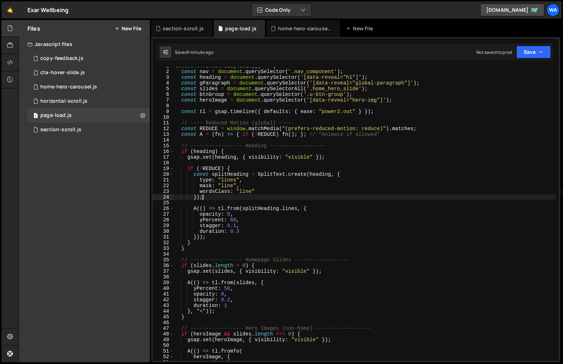
click at [233, 186] on div "document . fonts . ready . then (( ) => { const nav = document . querySelector …" at bounding box center [365, 215] width 382 height 305
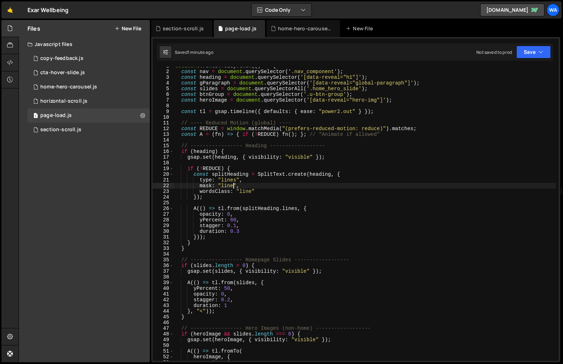
type textarea "mask: "lines","
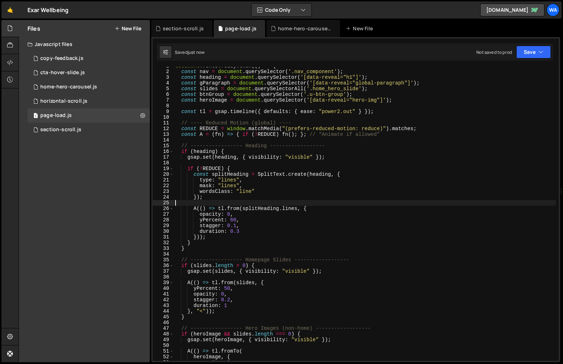
click at [452, 205] on div "document . fonts . ready . then (( ) => { const nav = document . querySelector …" at bounding box center [365, 215] width 382 height 305
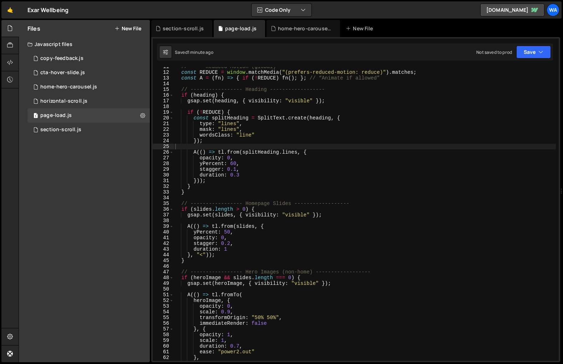
scroll to position [60, 0]
click at [214, 135] on div "// ---- Reduced Motion (global) ---- const REDUCE = window . matchMedia ( "(pre…" at bounding box center [365, 216] width 382 height 305
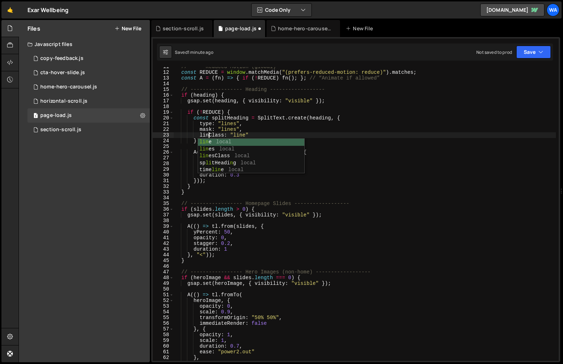
scroll to position [0, 2]
click at [384, 158] on div "// ---- Reduced Motion (global) ---- const REDUCE = window . matchMedia ( "(pre…" at bounding box center [365, 216] width 382 height 305
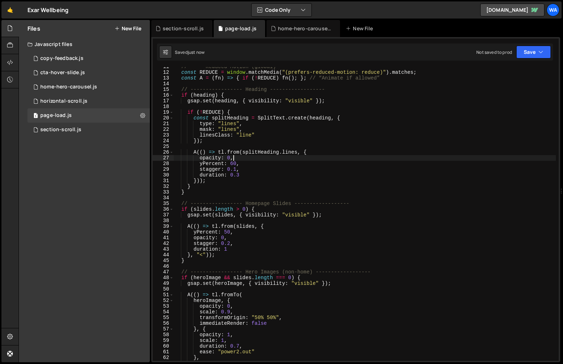
type textarea "opacity: 0,"
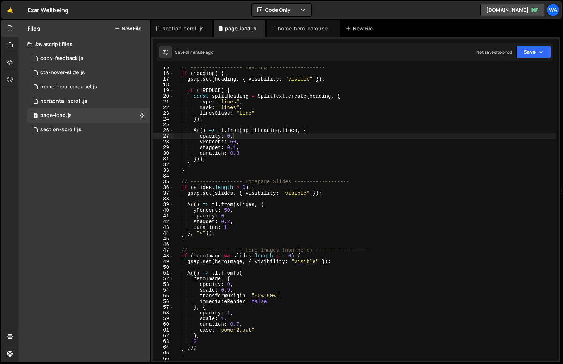
scroll to position [82, 0]
click at [305, 29] on div "home-hero-carousel.js" at bounding box center [304, 28] width 53 height 7
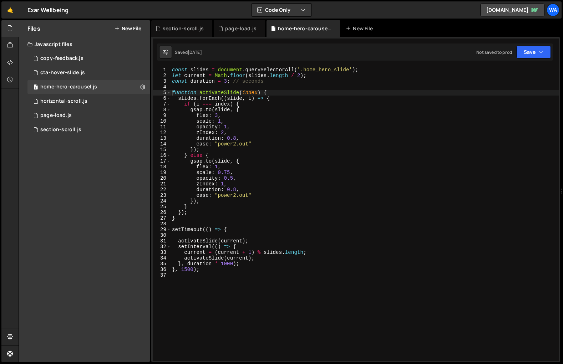
scroll to position [213, 0]
click at [187, 271] on div "const slides = document . querySelectorAll ( '.home_hero_slide' ) ; let current…" at bounding box center [364, 219] width 388 height 305
type textarea "}, 1000);"
click at [231, 28] on div "page-load.js" at bounding box center [240, 28] width 31 height 7
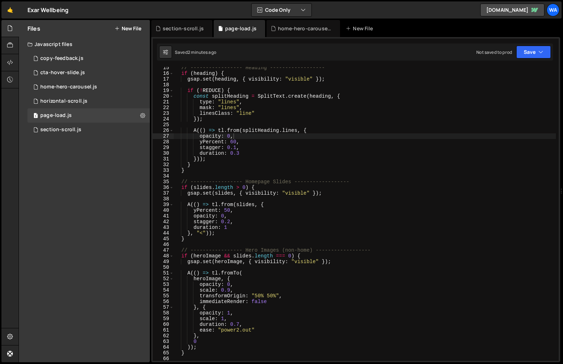
scroll to position [85, 0]
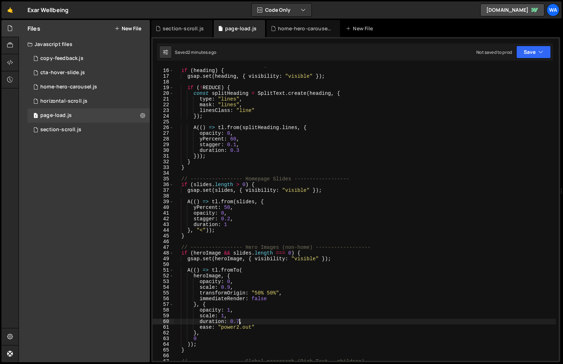
click at [238, 322] on div "// ----------------- Heading ------------------ if ( heading ) { gsap . set ( h…" at bounding box center [365, 214] width 382 height 305
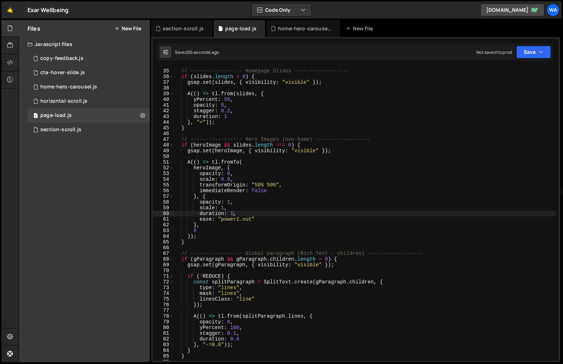
scroll to position [193, 0]
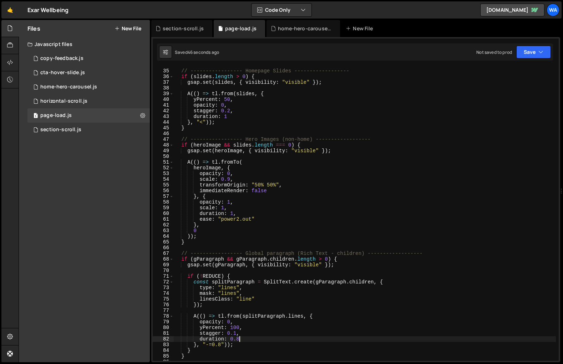
click at [239, 341] on div "// ----------------- Homepage Slides ------------------ if ( slides . length > …" at bounding box center [365, 214] width 382 height 305
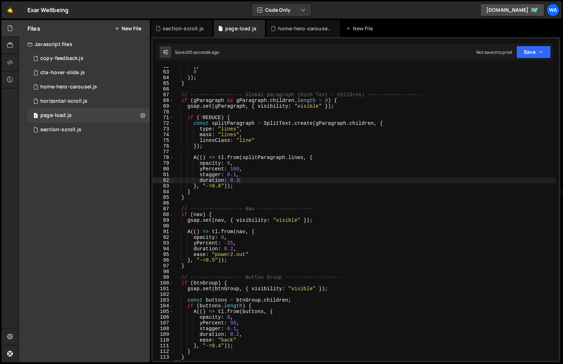
scroll to position [354, 0]
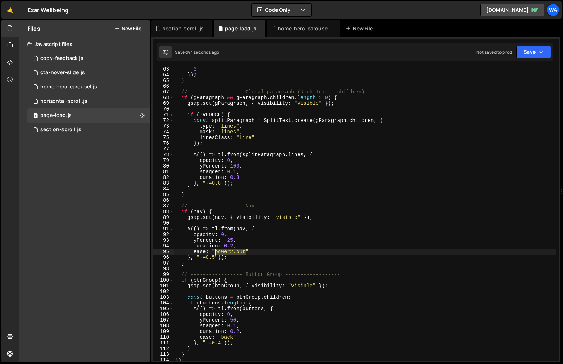
drag, startPoint x: 245, startPoint y: 252, endPoint x: 216, endPoint y: 253, distance: 29.2
click at [216, 253] on div "0 )) ; } // ----------------- Global paragraph (Rich Text - children) ---------…" at bounding box center [365, 218] width 382 height 305
click at [449, 229] on div "0 )) ; } // ----------------- Global paragraph (Rich Text - children) ---------…" at bounding box center [365, 218] width 382 height 305
click at [220, 344] on div "0 )) ; } // ----------------- Global paragraph (Rich Text - children) ---------…" at bounding box center [365, 218] width 382 height 305
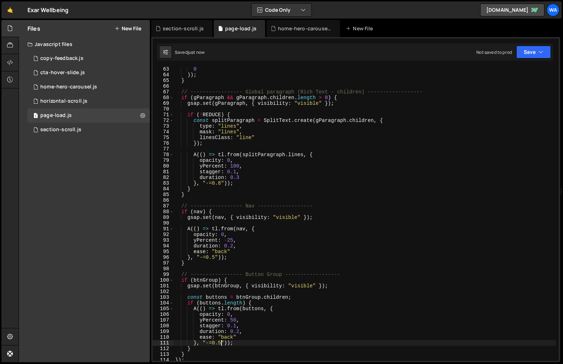
click at [385, 282] on div "0 )) ; } // ----------------- Global paragraph (Rich Text - children) ---------…" at bounding box center [365, 218] width 382 height 305
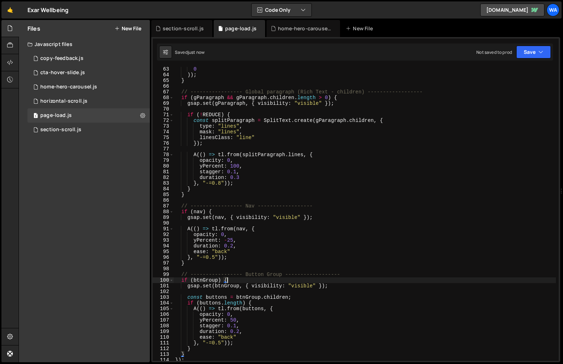
type textarea "if (btnGroup) {"
